Goal: Ask a question

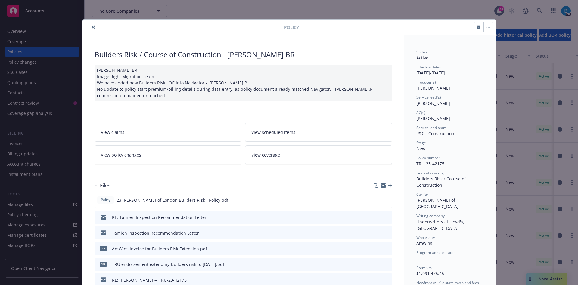
click at [92, 28] on icon "close" at bounding box center [94, 27] width 4 height 4
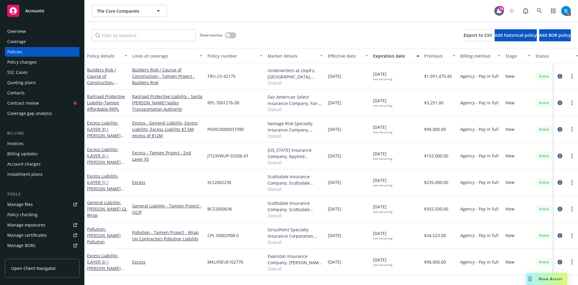
click at [548, 280] on span "Nova Assist" at bounding box center [551, 278] width 24 height 5
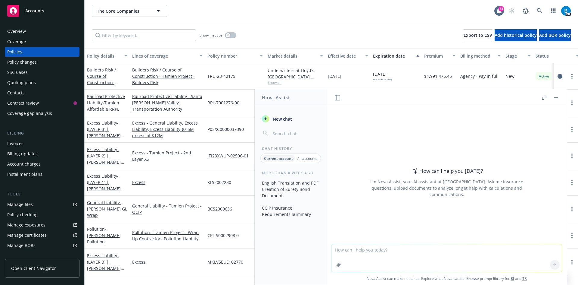
click at [359, 255] on textarea at bounding box center [447, 258] width 231 height 28
type textarea "what does bta stand for at newfront"
